Goal: Information Seeking & Learning: Learn about a topic

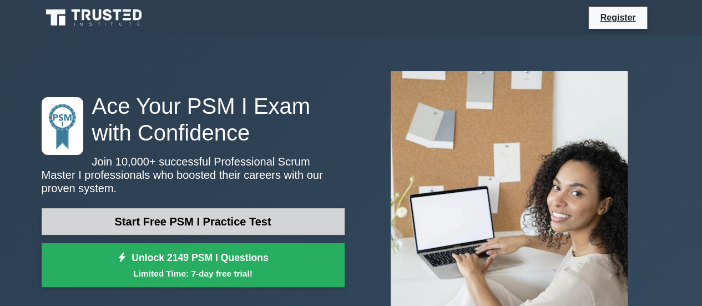
click at [272, 214] on link "Start Free PSM I Practice Test" at bounding box center [193, 221] width 303 height 27
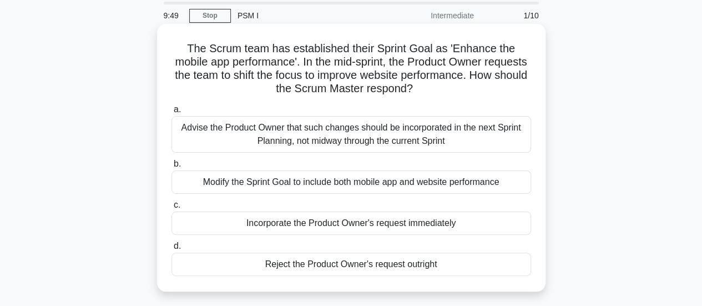
scroll to position [55, 0]
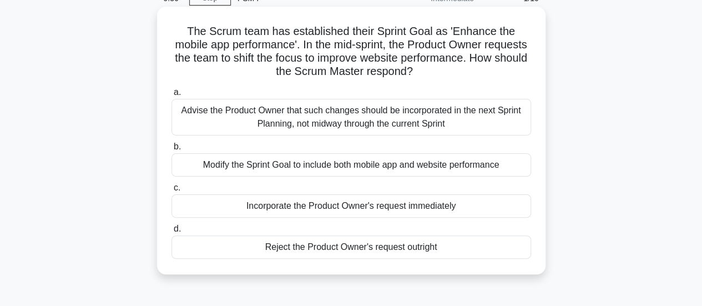
click at [384, 200] on div "Incorporate the Product Owner's request immediately" at bounding box center [351, 205] width 360 height 23
click at [171, 191] on input "c. Incorporate the Product Owner's request immediately" at bounding box center [171, 187] width 0 height 7
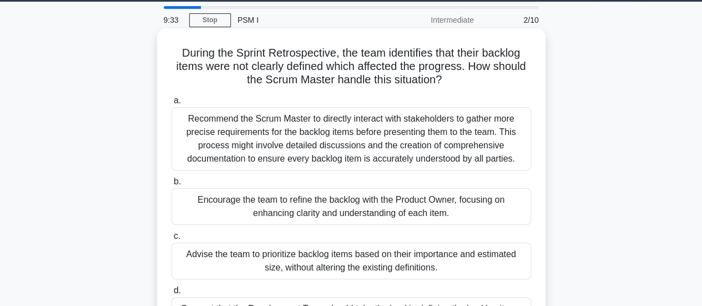
scroll to position [0, 0]
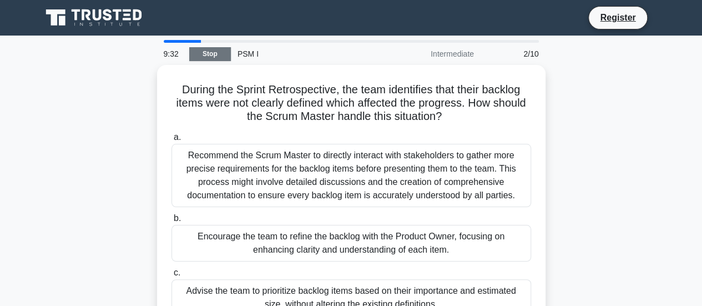
click at [213, 54] on link "Stop" at bounding box center [210, 54] width 42 height 14
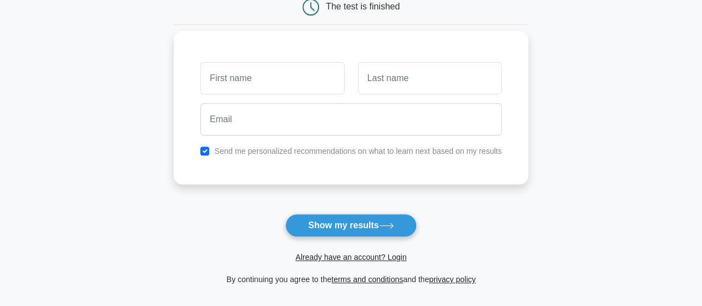
scroll to position [166, 0]
